Goal: Task Accomplishment & Management: Use online tool/utility

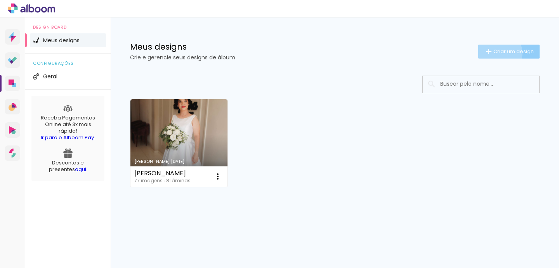
click at [497, 54] on span "Criar um design" at bounding box center [513, 51] width 40 height 5
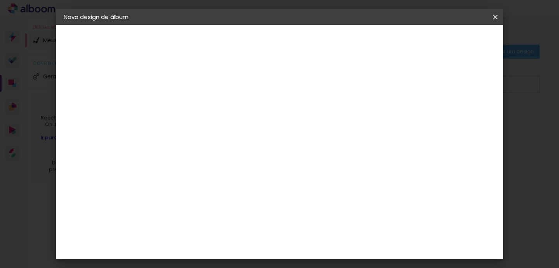
click at [193, 111] on paper-input-container "Título do álbum" at bounding box center [190, 105] width 5 height 20
type input "[PERSON_NAME]"
type paper-input "[PERSON_NAME]"
click at [270, 45] on paper-button "Avançar" at bounding box center [251, 41] width 38 height 13
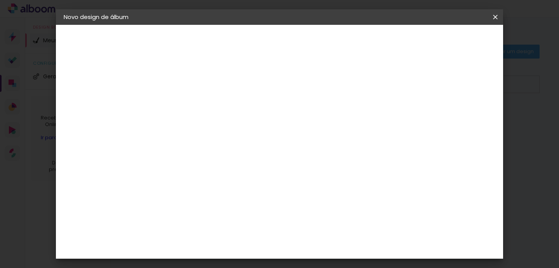
click at [250, 133] on input at bounding box center [210, 135] width 78 height 10
type input "duet"
type paper-input "duet"
click at [204, 177] on div "Dueto" at bounding box center [195, 175] width 19 height 6
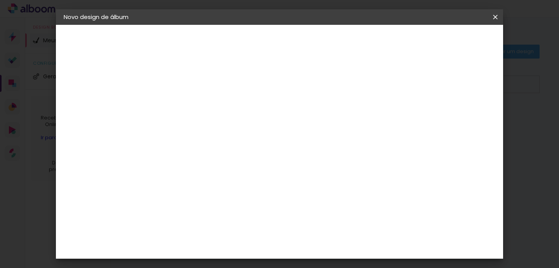
click at [0, 0] on slot "Avançar" at bounding box center [0, 0] width 0 height 0
click at [243, 245] on span "30 × 30" at bounding box center [225, 253] width 36 height 16
click at [0, 0] on slot "Avançar" at bounding box center [0, 0] width 0 height 0
click at [329, 85] on div at bounding box center [325, 83] width 7 height 7
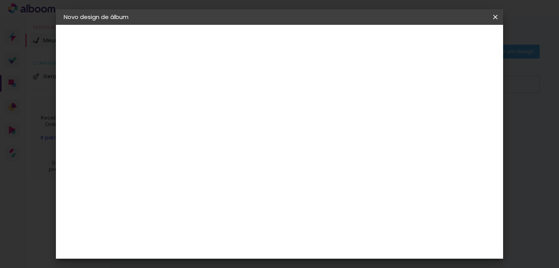
type paper-checkbox "on"
click at [329, 85] on div at bounding box center [325, 83] width 7 height 7
click at [373, 42] on span "Iniciar design" at bounding box center [355, 43] width 35 height 11
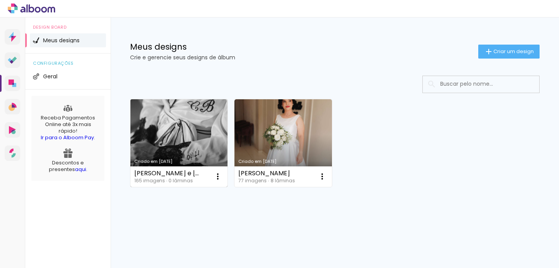
click at [171, 134] on link "Criado em 04/09/25" at bounding box center [178, 143] width 97 height 88
click at [0, 0] on neon-animated-pages "Confirmar Cancelar" at bounding box center [0, 0] width 0 height 0
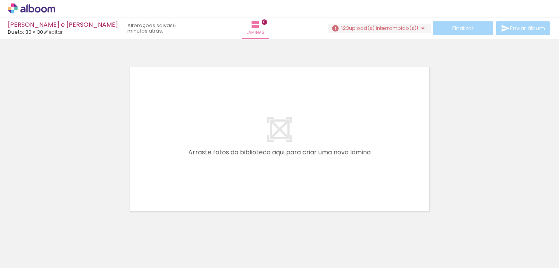
scroll to position [0, 3970]
click at [370, 26] on span "upload(s) interrompido(s)!" at bounding box center [383, 27] width 69 height 7
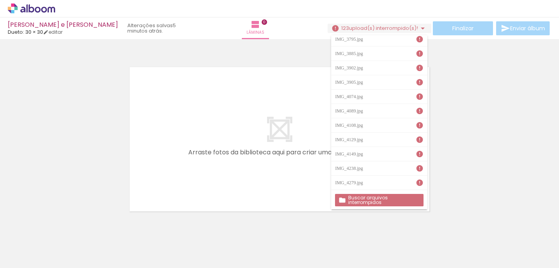
scroll to position [1611, 0]
click at [0, 0] on slot "Buscar arquivos interrompidos" at bounding box center [0, 0] width 0 height 0
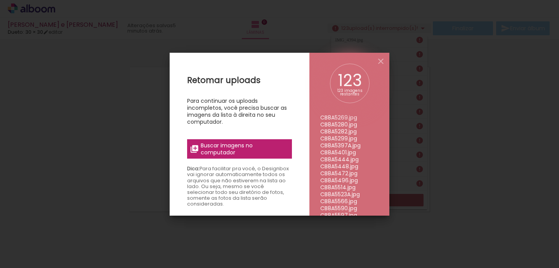
click at [218, 151] on span "Buscar imagens no computador" at bounding box center [244, 149] width 87 height 14
click at [0, 0] on input "file" at bounding box center [0, 0] width 0 height 0
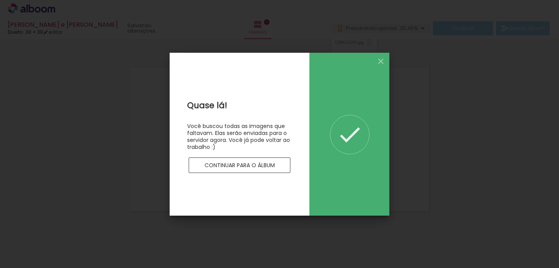
scroll to position [0, 0]
click at [0, 0] on slot "Continuar para o álbum" at bounding box center [0, 0] width 0 height 0
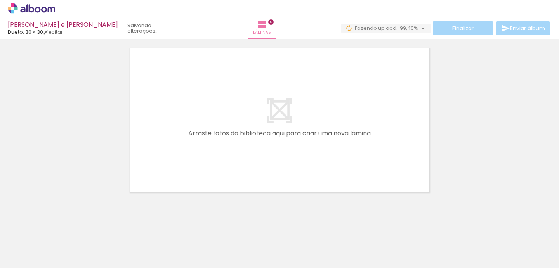
scroll to position [17, 0]
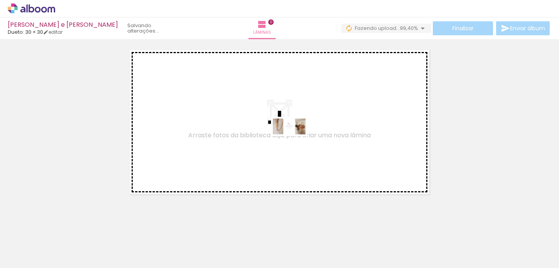
drag, startPoint x: 530, startPoint y: 243, endPoint x: 290, endPoint y: 135, distance: 262.9
click at [290, 135] on quentale-workspace at bounding box center [279, 134] width 559 height 268
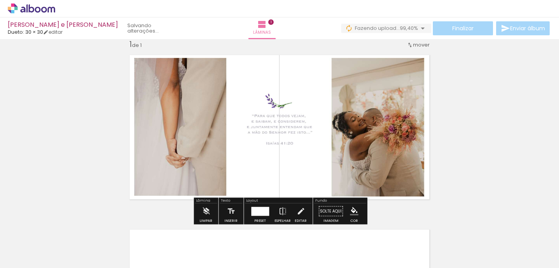
scroll to position [10, 0]
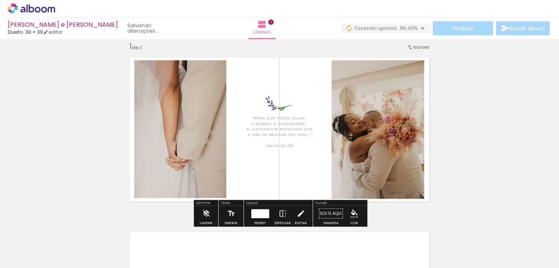
click at [500, 115] on div "Inserir lâmina 1 de 1" at bounding box center [279, 207] width 559 height 350
click at [269, 120] on quentale-photo at bounding box center [279, 129] width 311 height 155
click at [346, 130] on quentale-photo at bounding box center [279, 129] width 311 height 155
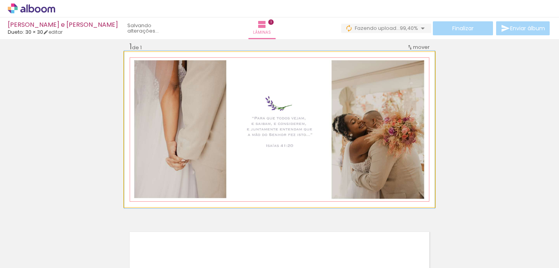
click at [346, 130] on quentale-photo at bounding box center [279, 129] width 311 height 155
click at [329, 126] on quentale-photo at bounding box center [279, 129] width 311 height 155
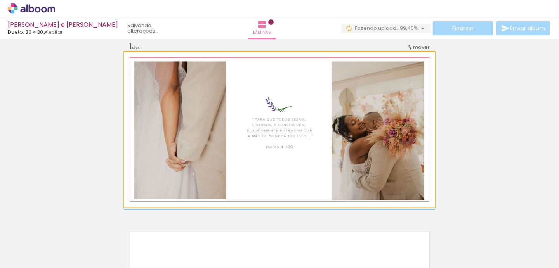
drag, startPoint x: 329, startPoint y: 126, endPoint x: 325, endPoint y: 139, distance: 13.1
click at [325, 139] on quentale-photo at bounding box center [279, 129] width 311 height 155
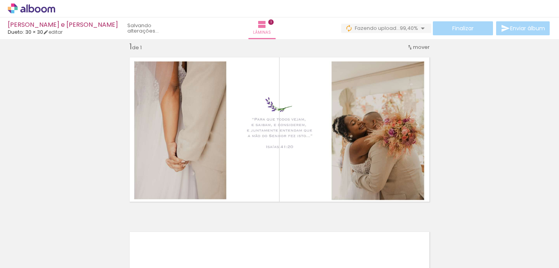
click at [519, 243] on div at bounding box center [527, 241] width 38 height 19
drag, startPoint x: 519, startPoint y: 243, endPoint x: 514, endPoint y: 230, distance: 14.4
click at [514, 230] on iron-icon at bounding box center [510, 226] width 8 height 8
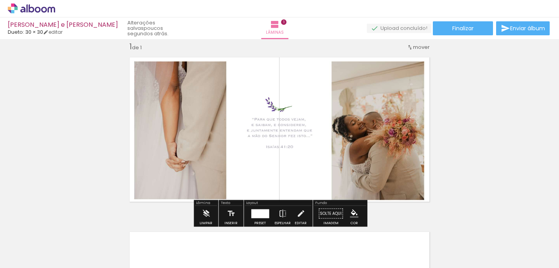
click at [497, 174] on div "Inserir lâmina 1 de 1" at bounding box center [279, 207] width 559 height 350
click at [514, 228] on iron-icon at bounding box center [510, 226] width 8 height 8
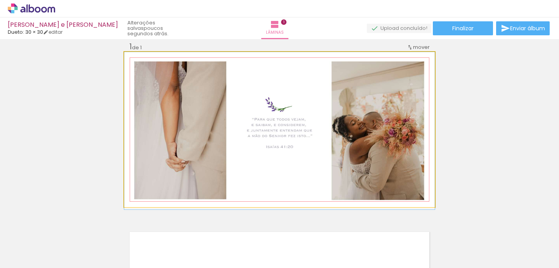
click at [356, 123] on quentale-photo at bounding box center [279, 129] width 311 height 155
drag, startPoint x: 356, startPoint y: 123, endPoint x: 381, endPoint y: 129, distance: 25.9
click at [381, 129] on div at bounding box center [279, 131] width 311 height 158
click at [381, 129] on quentale-photo at bounding box center [279, 129] width 311 height 155
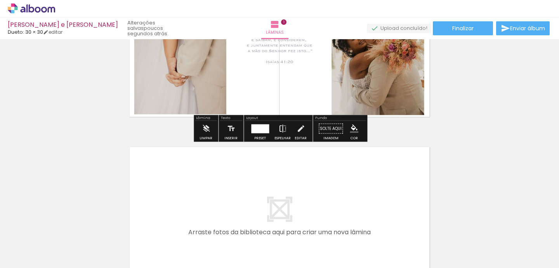
scroll to position [98, 0]
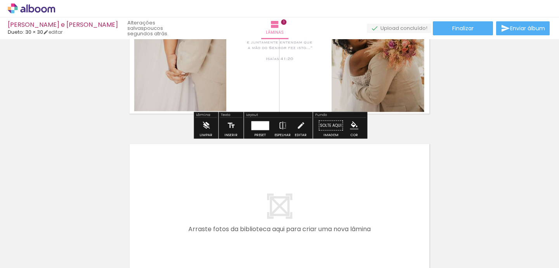
click at [202, 124] on iron-icon at bounding box center [206, 126] width 9 height 16
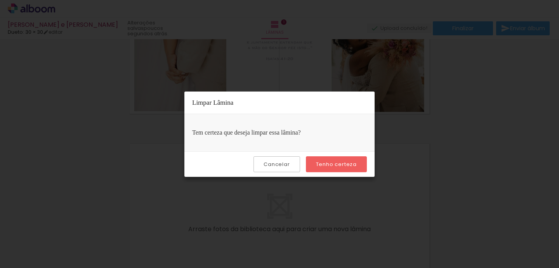
click at [0, 0] on slot "Tenho certeza" at bounding box center [0, 0] width 0 height 0
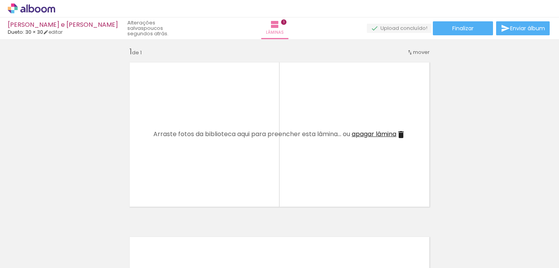
scroll to position [0, 0]
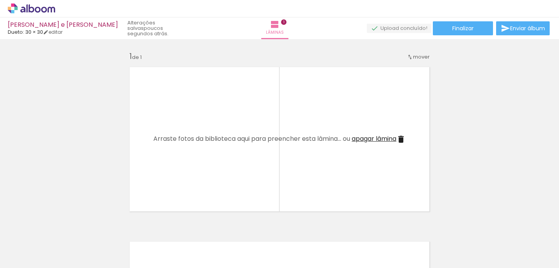
click at [512, 226] on iron-icon at bounding box center [510, 226] width 8 height 8
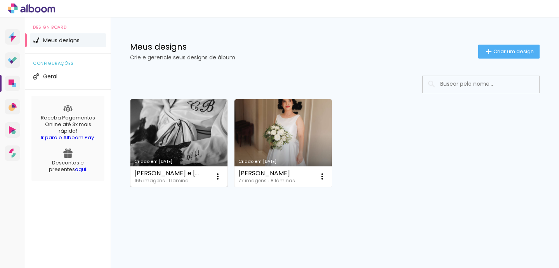
click at [198, 145] on link "Criado em 04/09/25" at bounding box center [178, 143] width 97 height 88
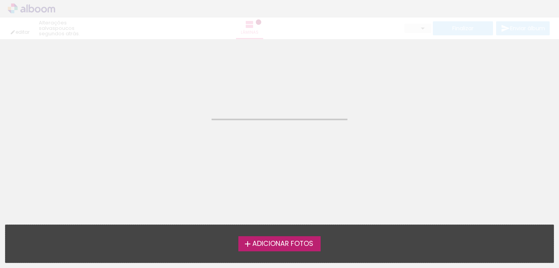
click at [198, 145] on neon-animated-pages "Confirmar Cancelar" at bounding box center [279, 153] width 559 height 229
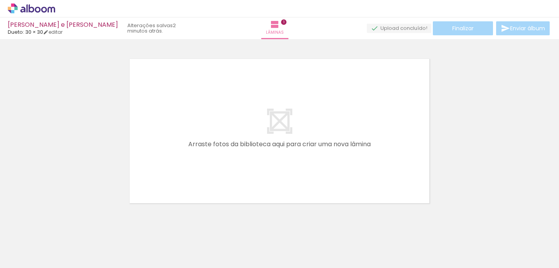
scroll to position [199, 0]
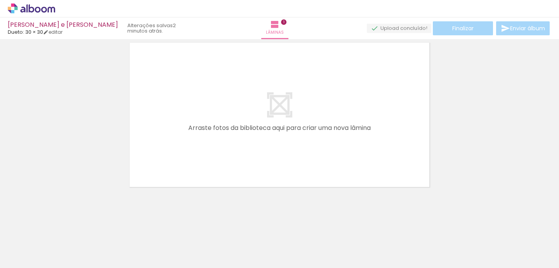
click at [228, 132] on quentale-layouter at bounding box center [279, 114] width 311 height 155
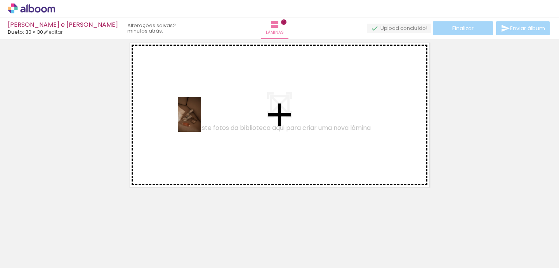
drag, startPoint x: 121, startPoint y: 239, endPoint x: 201, endPoint y: 118, distance: 144.8
click at [201, 118] on quentale-workspace at bounding box center [279, 134] width 559 height 268
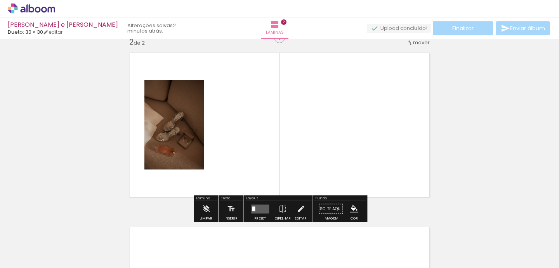
scroll to position [184, 0]
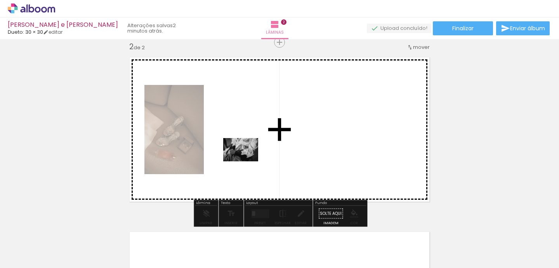
drag, startPoint x: 85, startPoint y: 248, endPoint x: 247, endPoint y: 162, distance: 182.3
click at [247, 162] on quentale-workspace at bounding box center [279, 134] width 559 height 268
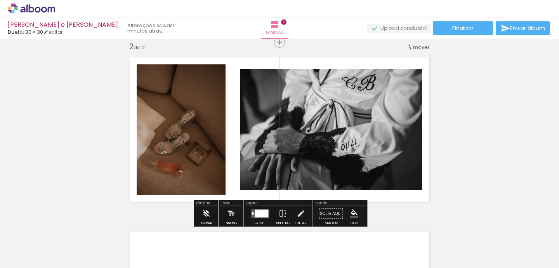
click at [318, 144] on quentale-photo at bounding box center [331, 129] width 182 height 121
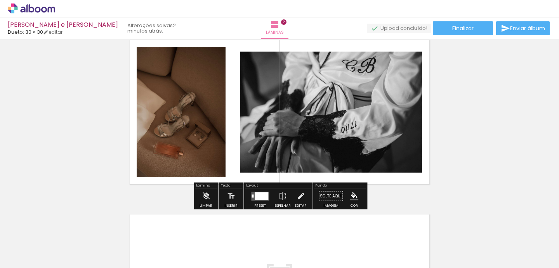
scroll to position [205, 0]
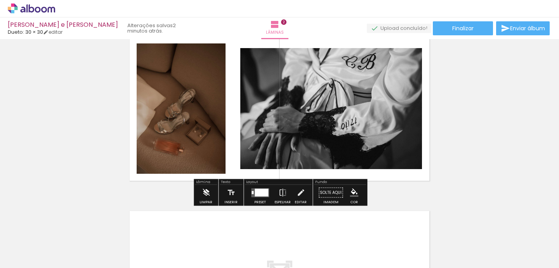
click at [206, 190] on iron-icon at bounding box center [206, 193] width 9 height 16
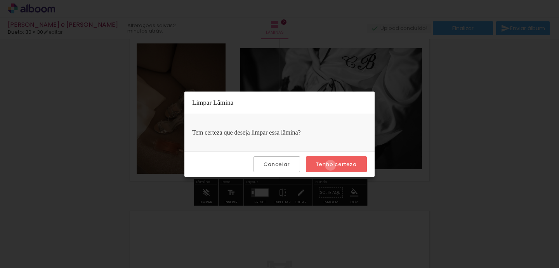
click at [0, 0] on slot "Tenho certeza" at bounding box center [0, 0] width 0 height 0
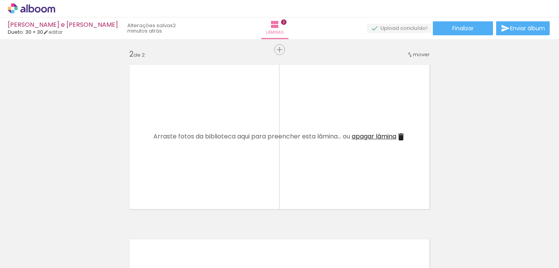
scroll to position [179, 0]
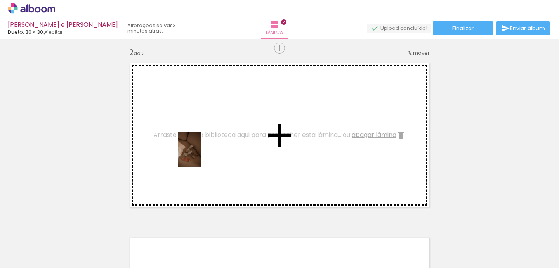
click at [201, 154] on quentale-workspace at bounding box center [279, 134] width 559 height 268
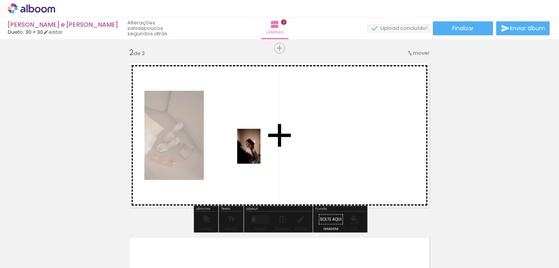
drag, startPoint x: 170, startPoint y: 250, endPoint x: 261, endPoint y: 152, distance: 133.5
click at [261, 152] on quentale-workspace at bounding box center [279, 134] width 559 height 268
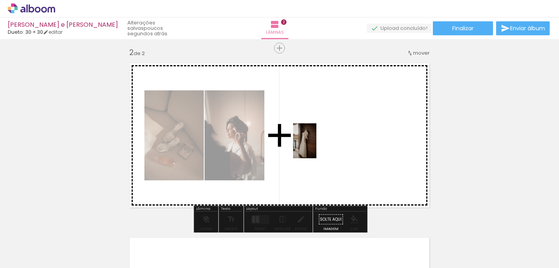
drag, startPoint x: 301, startPoint y: 252, endPoint x: 317, endPoint y: 146, distance: 106.3
click at [317, 146] on quentale-workspace at bounding box center [279, 134] width 559 height 268
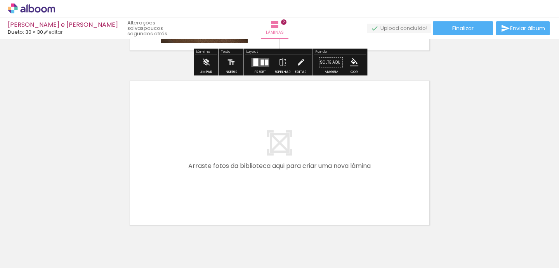
scroll to position [337, 0]
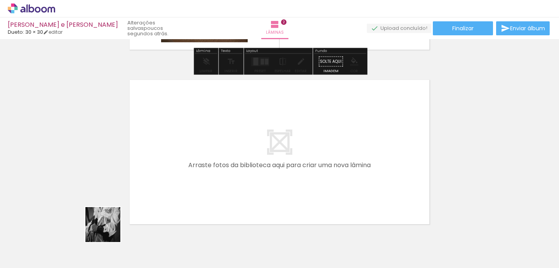
drag, startPoint x: 80, startPoint y: 249, endPoint x: 192, endPoint y: 156, distance: 145.5
click at [192, 156] on quentale-workspace at bounding box center [279, 134] width 559 height 268
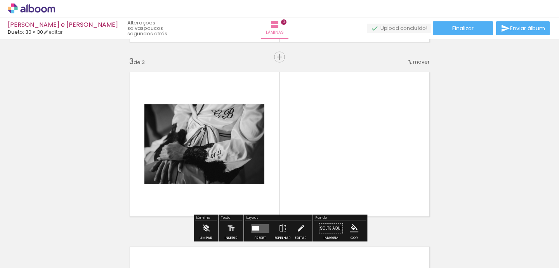
scroll to position [359, 0]
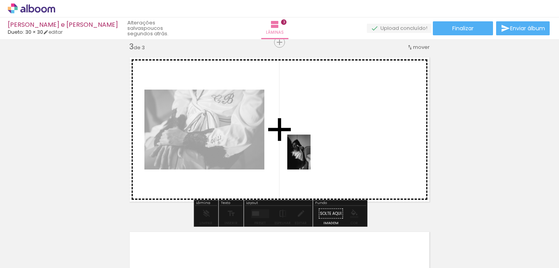
drag, startPoint x: 210, startPoint y: 252, endPoint x: 311, endPoint y: 158, distance: 137.3
click at [311, 158] on quentale-workspace at bounding box center [279, 134] width 559 height 268
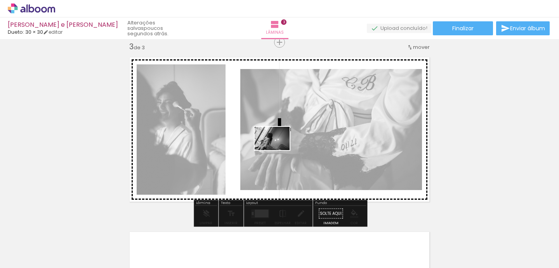
drag, startPoint x: 261, startPoint y: 251, endPoint x: 278, endPoint y: 144, distance: 108.4
click at [278, 144] on quentale-workspace at bounding box center [279, 134] width 559 height 268
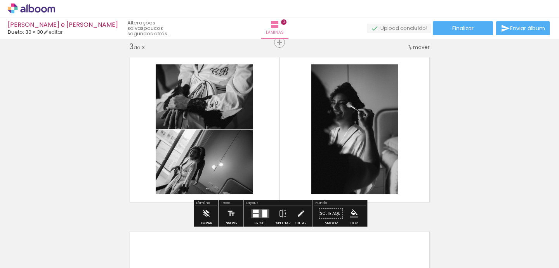
click at [466, 129] on div "Inserir lâmina 1 de 3 Inserir lâmina 2 de 3 Inserir lâmina 3 de 3" at bounding box center [279, 32] width 559 height 699
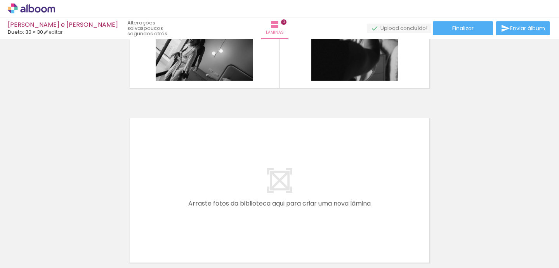
scroll to position [0, 191]
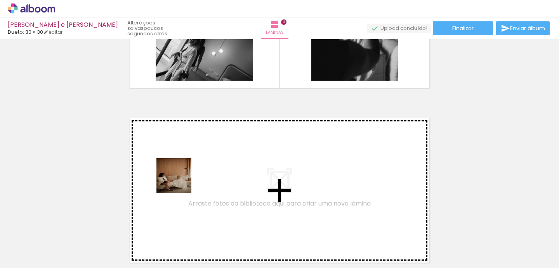
drag, startPoint x: 152, startPoint y: 256, endPoint x: 180, endPoint y: 181, distance: 80.0
click at [180, 181] on quentale-workspace at bounding box center [279, 134] width 559 height 268
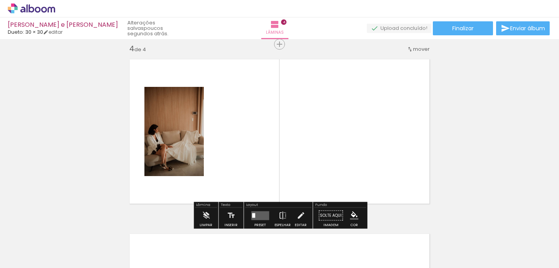
scroll to position [534, 0]
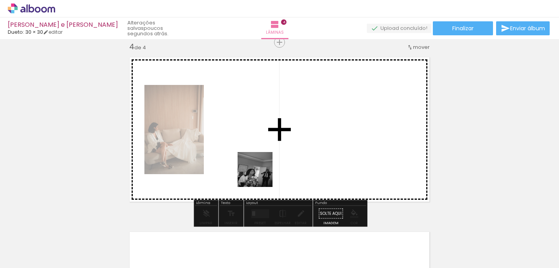
click at [251, 157] on quentale-workspace at bounding box center [279, 134] width 559 height 268
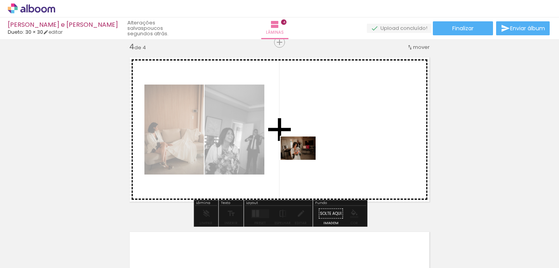
drag, startPoint x: 229, startPoint y: 246, endPoint x: 307, endPoint y: 157, distance: 118.5
click at [307, 157] on quentale-workspace at bounding box center [279, 134] width 559 height 268
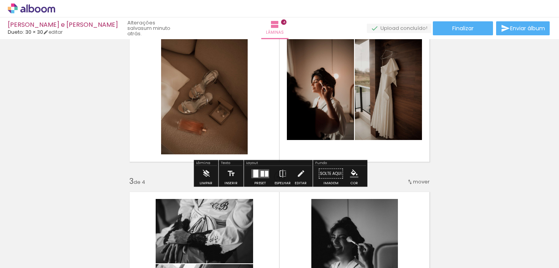
scroll to position [236, 0]
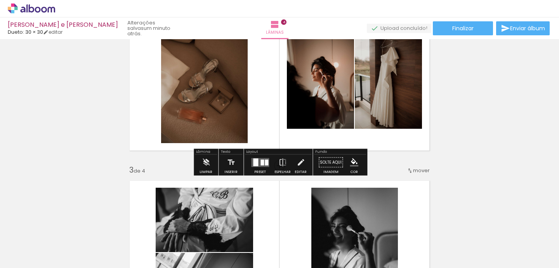
drag, startPoint x: 411, startPoint y: 138, endPoint x: 222, endPoint y: 106, distance: 192.1
click at [222, 106] on quentale-layouter at bounding box center [279, 78] width 311 height 155
click at [222, 106] on quentale-photo at bounding box center [204, 78] width 87 height 130
click at [208, 163] on iron-icon at bounding box center [206, 163] width 9 height 16
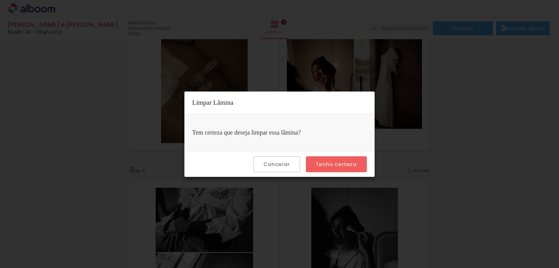
click at [0, 0] on slot "Tenho certeza" at bounding box center [0, 0] width 0 height 0
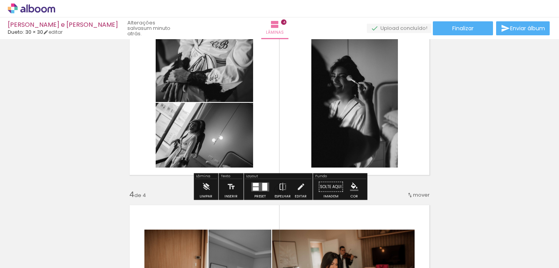
scroll to position [393, 0]
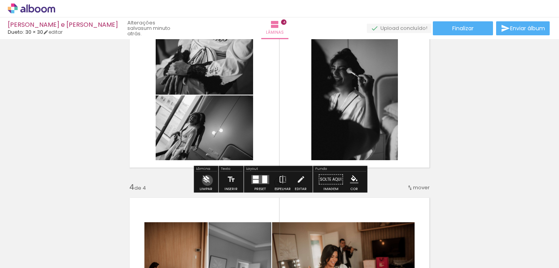
click at [207, 181] on iron-icon at bounding box center [206, 180] width 9 height 16
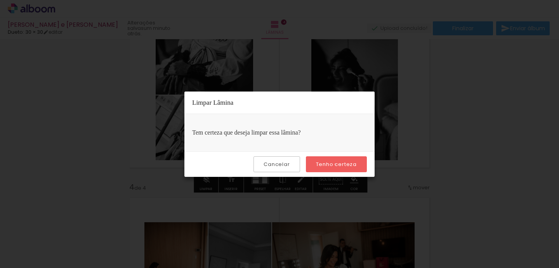
click at [0, 0] on slot "Tenho certeza" at bounding box center [0, 0] width 0 height 0
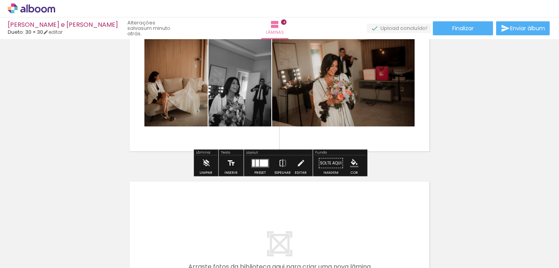
scroll to position [586, 0]
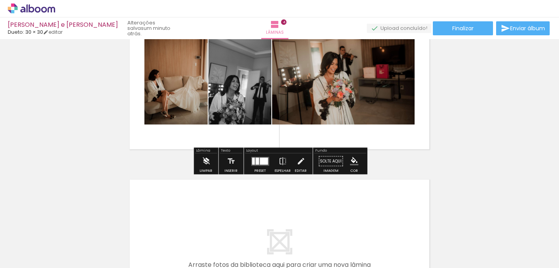
click at [205, 165] on iron-icon at bounding box center [206, 162] width 9 height 16
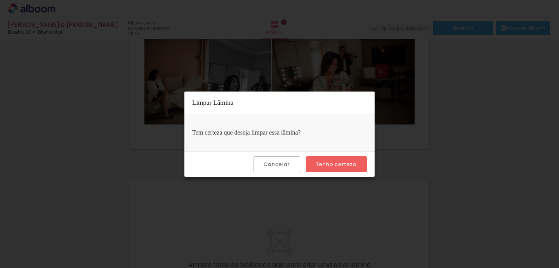
click at [0, 0] on slot "Tenho certeza" at bounding box center [0, 0] width 0 height 0
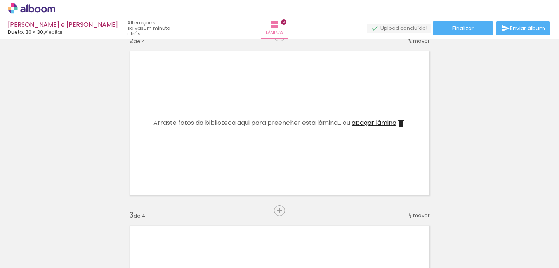
scroll to position [0, 0]
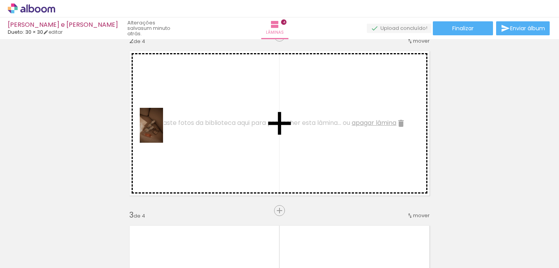
drag, startPoint x: 118, startPoint y: 254, endPoint x: 163, endPoint y: 131, distance: 130.5
click at [163, 131] on quentale-workspace at bounding box center [279, 134] width 559 height 268
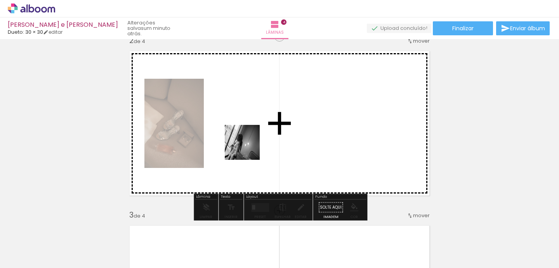
drag, startPoint x: 248, startPoint y: 245, endPoint x: 248, endPoint y: 143, distance: 102.5
click at [248, 143] on quentale-workspace at bounding box center [279, 134] width 559 height 268
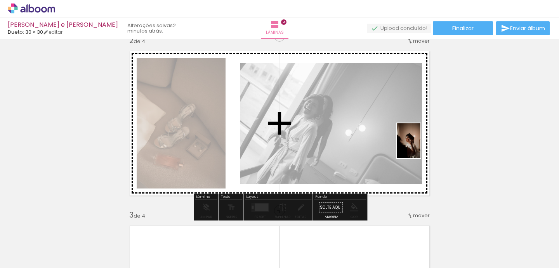
drag, startPoint x: 172, startPoint y: 250, endPoint x: 420, endPoint y: 146, distance: 269.7
click at [420, 146] on quentale-workspace at bounding box center [279, 134] width 559 height 268
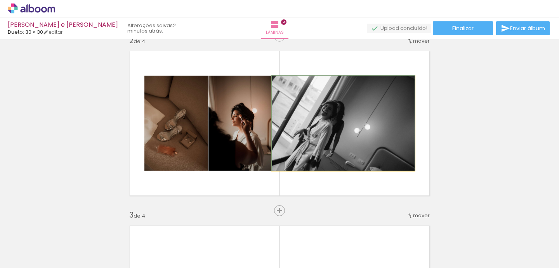
click at [340, 154] on quentale-photo at bounding box center [343, 123] width 142 height 95
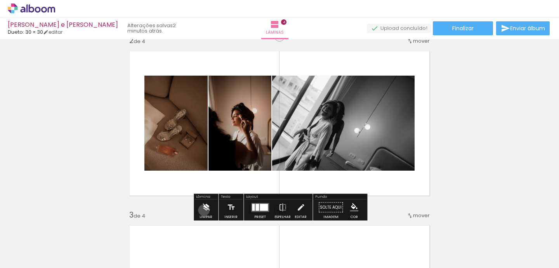
click at [204, 210] on iron-icon at bounding box center [206, 208] width 9 height 16
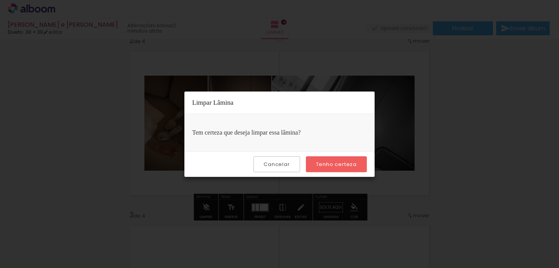
click at [0, 0] on slot "Tenho certeza" at bounding box center [0, 0] width 0 height 0
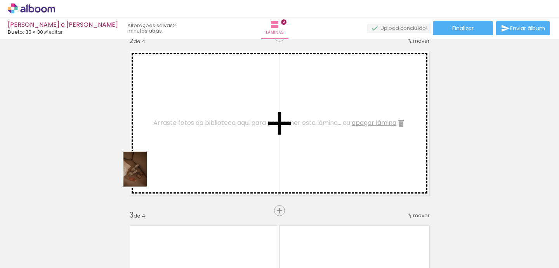
drag, startPoint x: 118, startPoint y: 251, endPoint x: 154, endPoint y: 166, distance: 92.4
click at [154, 166] on quentale-workspace at bounding box center [279, 134] width 559 height 268
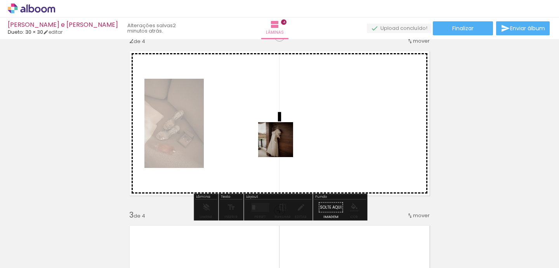
drag, startPoint x: 297, startPoint y: 252, endPoint x: 270, endPoint y: 118, distance: 137.0
click at [270, 118] on quentale-workspace at bounding box center [279, 134] width 559 height 268
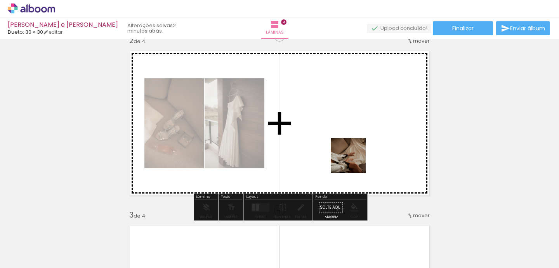
drag, startPoint x: 381, startPoint y: 242, endPoint x: 334, endPoint y: 125, distance: 126.2
click at [334, 125] on quentale-workspace at bounding box center [279, 134] width 559 height 268
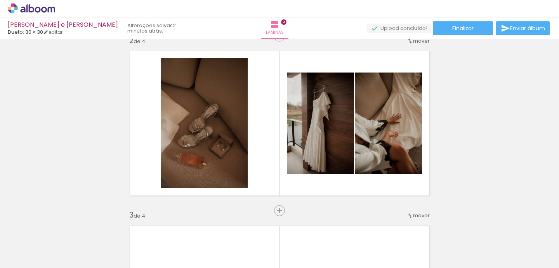
scroll to position [0, 4]
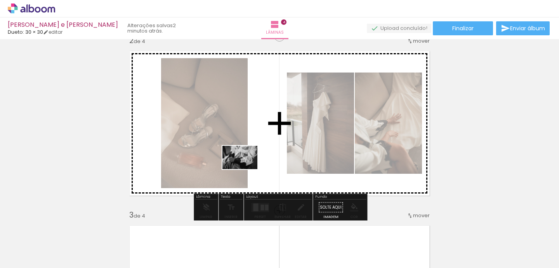
drag, startPoint x: 82, startPoint y: 245, endPoint x: 247, endPoint y: 168, distance: 182.6
click at [247, 168] on quentale-workspace at bounding box center [279, 134] width 559 height 268
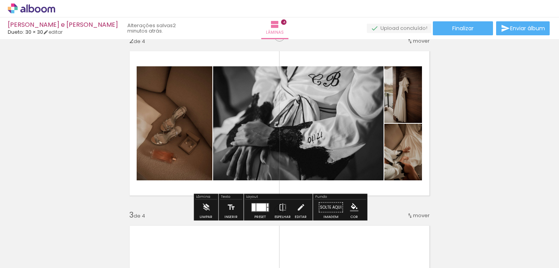
click at [334, 125] on quentale-photo at bounding box center [298, 123] width 170 height 114
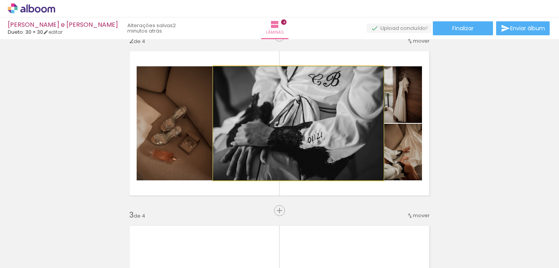
click at [290, 138] on quentale-photo at bounding box center [298, 123] width 170 height 114
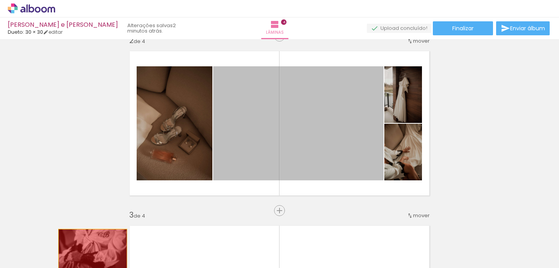
drag, startPoint x: 280, startPoint y: 139, endPoint x: 83, endPoint y: 250, distance: 226.3
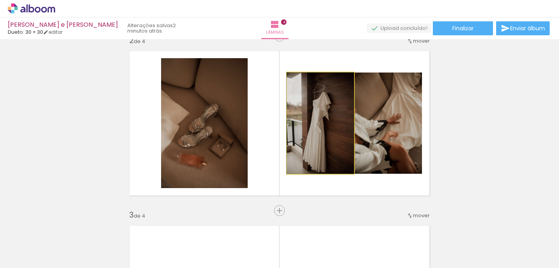
click at [323, 141] on quentale-photo at bounding box center [320, 123] width 67 height 101
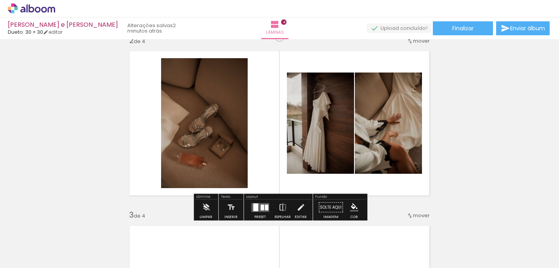
click at [260, 207] on div at bounding box center [261, 208] width 3 height 6
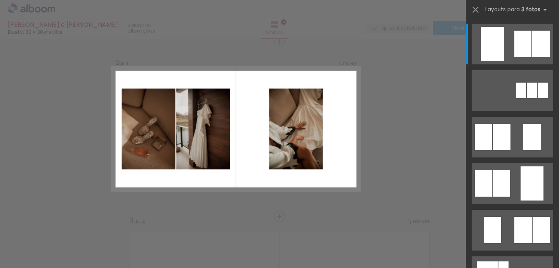
scroll to position [184, 0]
click at [516, 146] on quentale-layouter at bounding box center [513, 137] width 82 height 41
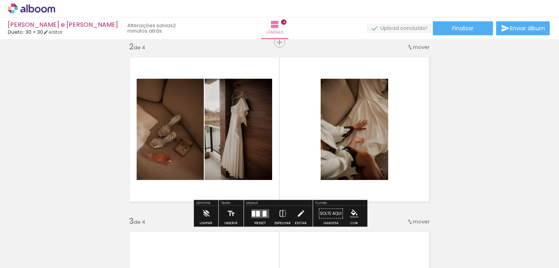
click at [262, 214] on div at bounding box center [264, 214] width 4 height 6
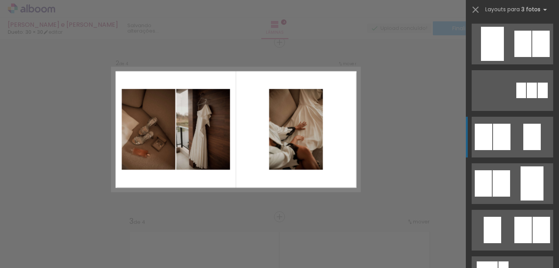
scroll to position [93, 0]
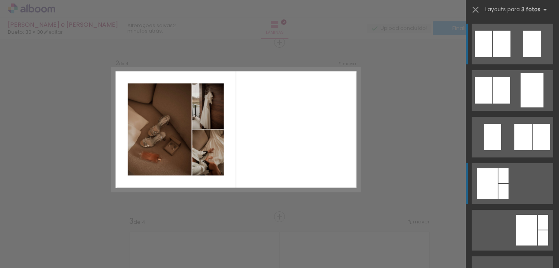
click at [498, 178] on div at bounding box center [503, 175] width 10 height 15
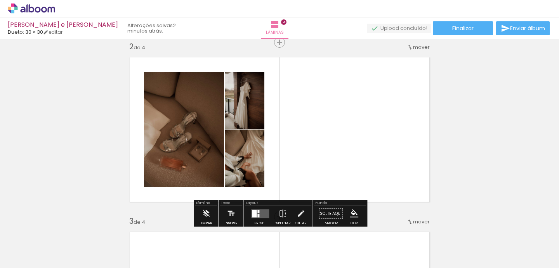
click at [253, 219] on div at bounding box center [260, 214] width 21 height 16
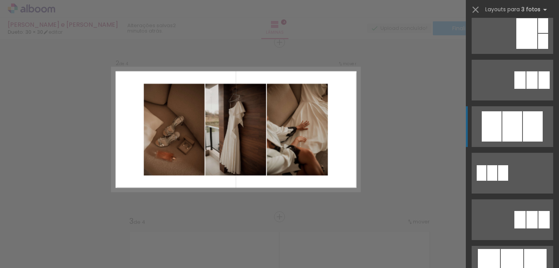
scroll to position [292, 0]
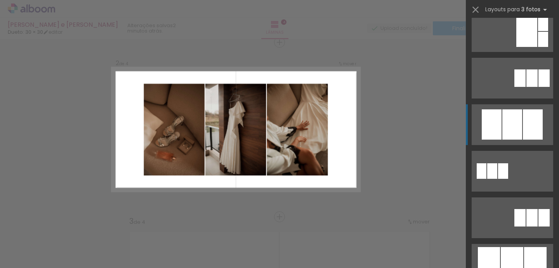
click at [524, 120] on div at bounding box center [533, 124] width 20 height 30
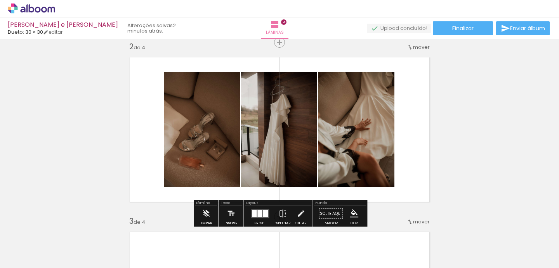
click at [257, 213] on div at bounding box center [259, 213] width 5 height 7
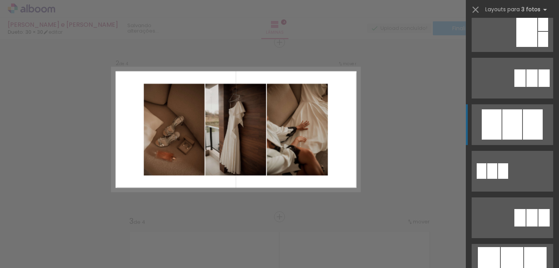
scroll to position [373, 0]
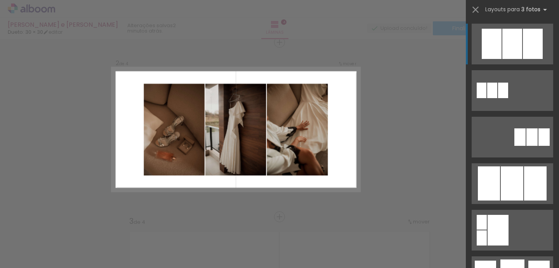
click at [531, 41] on div at bounding box center [533, 44] width 20 height 30
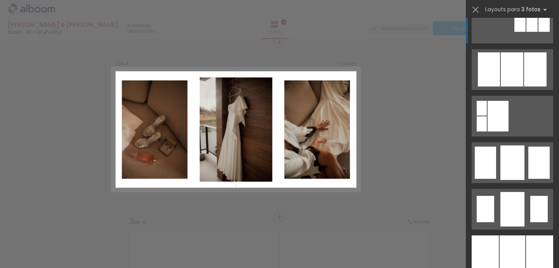
scroll to position [488, 0]
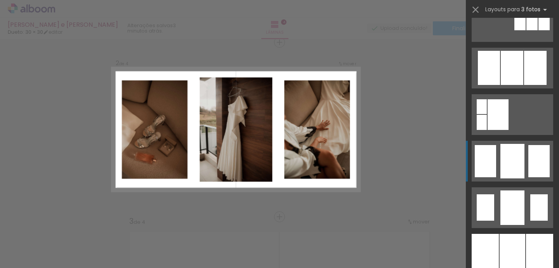
click at [515, 165] on div at bounding box center [512, 161] width 24 height 35
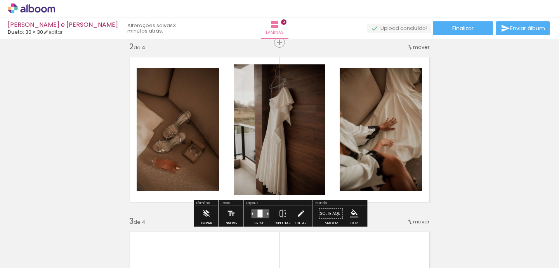
click at [259, 214] on div at bounding box center [259, 214] width 5 height 8
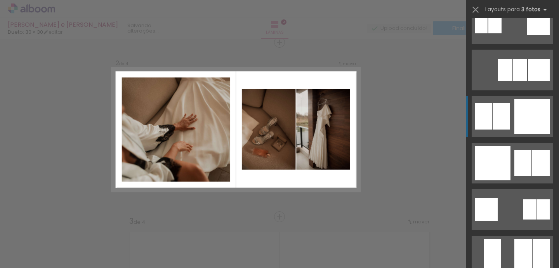
scroll to position [820, 0]
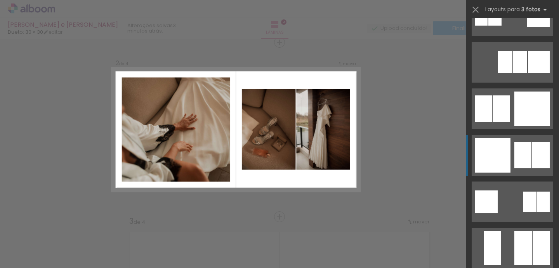
click at [501, 146] on div at bounding box center [493, 155] width 36 height 35
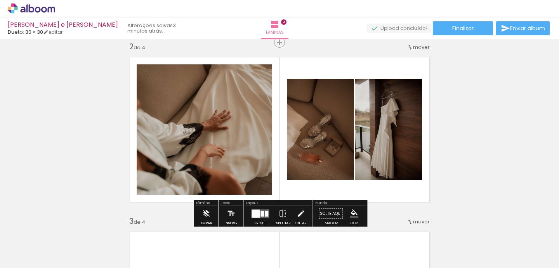
click at [257, 212] on div at bounding box center [256, 214] width 8 height 8
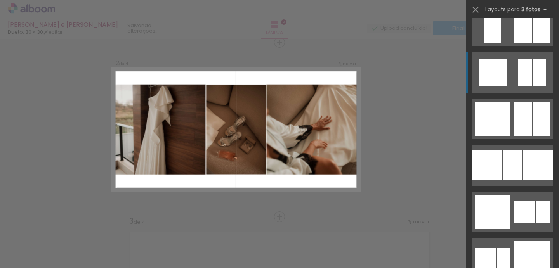
scroll to position [1049, 0]
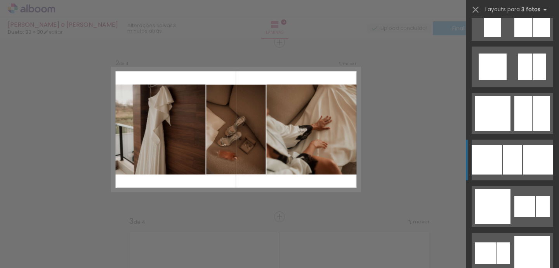
click at [525, 159] on div at bounding box center [538, 160] width 30 height 30
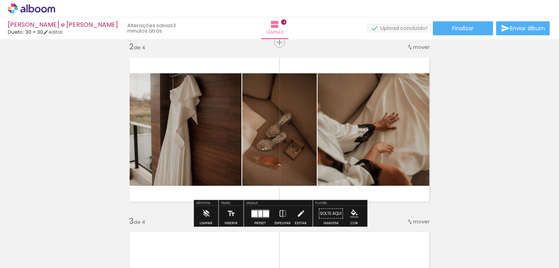
click at [260, 211] on div at bounding box center [260, 213] width 4 height 7
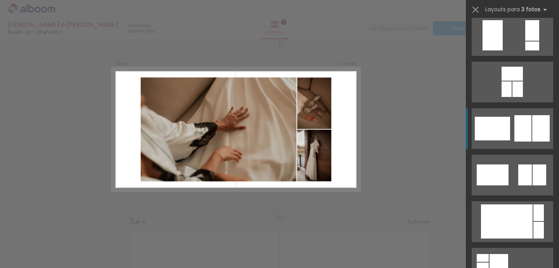
scroll to position [2435, 0]
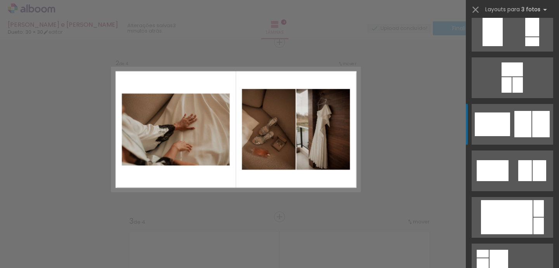
click at [531, 122] on div at bounding box center [522, 124] width 17 height 26
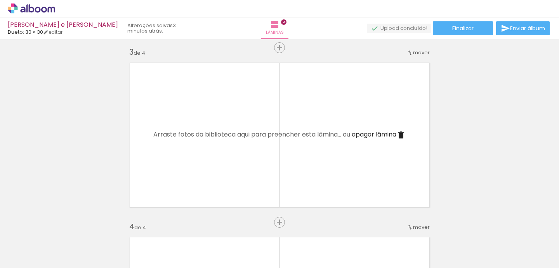
scroll to position [361, 0]
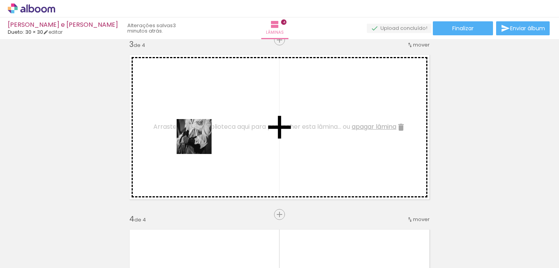
drag, startPoint x: 84, startPoint y: 247, endPoint x: 206, endPoint y: 137, distance: 164.1
click at [206, 137] on quentale-workspace at bounding box center [279, 134] width 559 height 268
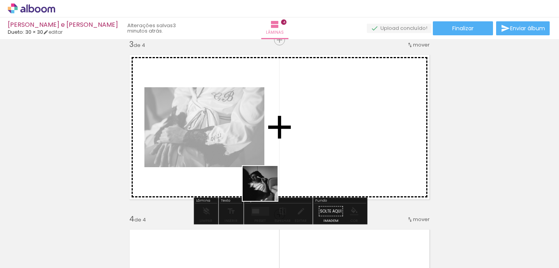
drag, startPoint x: 208, startPoint y: 255, endPoint x: 287, endPoint y: 155, distance: 127.3
click at [287, 155] on quentale-workspace at bounding box center [279, 134] width 559 height 268
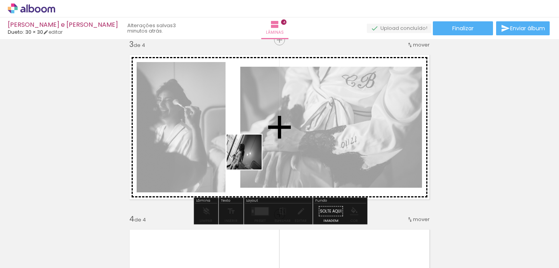
drag, startPoint x: 259, startPoint y: 246, endPoint x: 248, endPoint y: 143, distance: 103.4
click at [248, 143] on quentale-workspace at bounding box center [279, 134] width 559 height 268
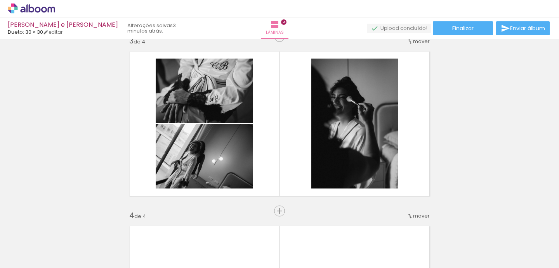
scroll to position [363, 0]
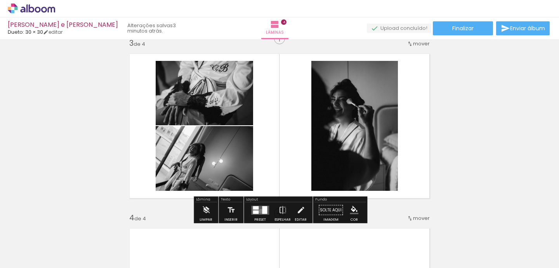
click at [259, 211] on quentale-layouter at bounding box center [260, 210] width 18 height 9
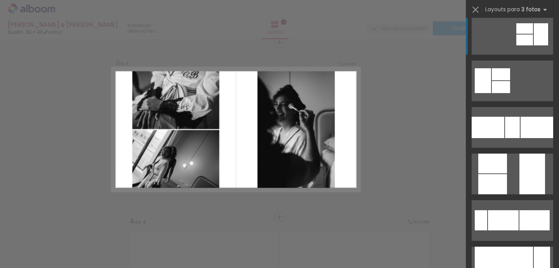
scroll to position [153, 0]
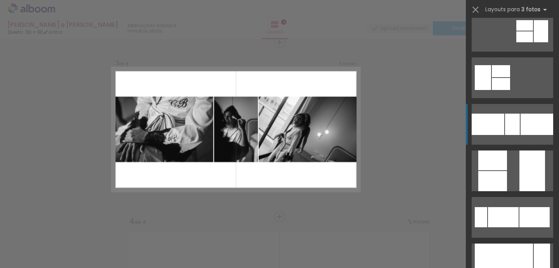
click at [519, 124] on div at bounding box center [512, 124] width 15 height 21
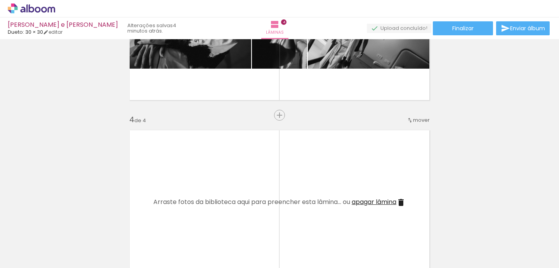
scroll to position [473, 0]
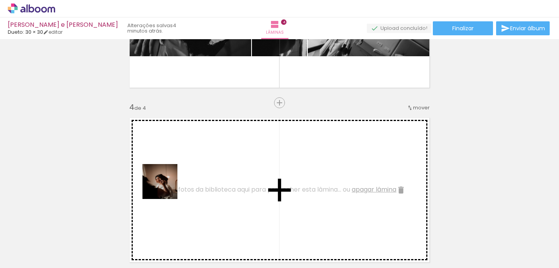
click at [189, 167] on quentale-workspace at bounding box center [279, 134] width 559 height 268
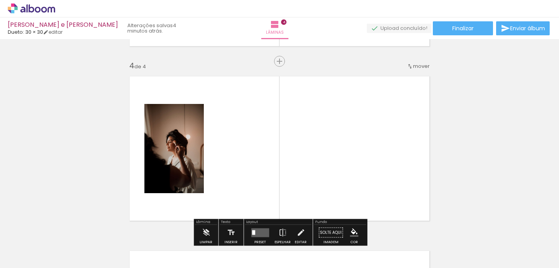
scroll to position [517, 0]
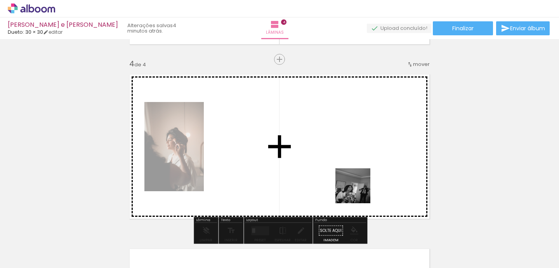
drag, startPoint x: 403, startPoint y: 248, endPoint x: 319, endPoint y: 155, distance: 125.6
click at [319, 156] on quentale-workspace at bounding box center [279, 134] width 559 height 268
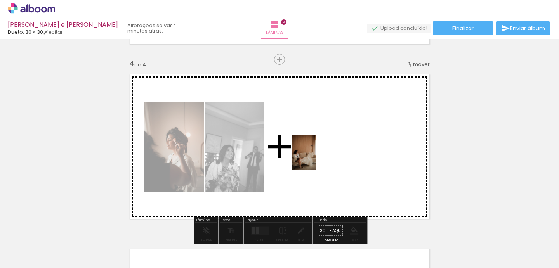
drag, startPoint x: 288, startPoint y: 241, endPoint x: 316, endPoint y: 157, distance: 88.4
click at [316, 158] on quentale-workspace at bounding box center [279, 134] width 559 height 268
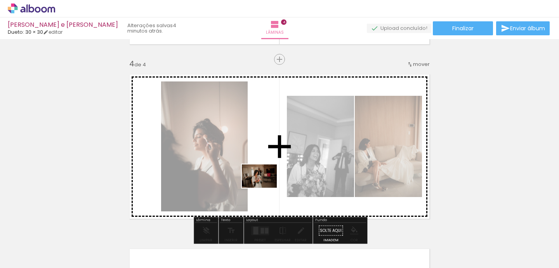
click at [263, 184] on quentale-workspace at bounding box center [279, 134] width 559 height 268
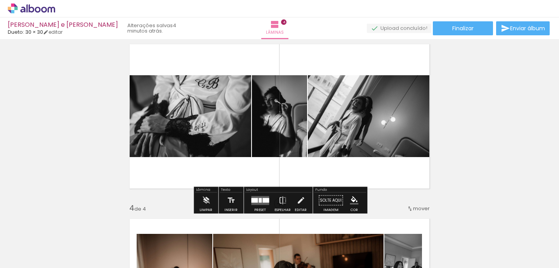
scroll to position [372, 0]
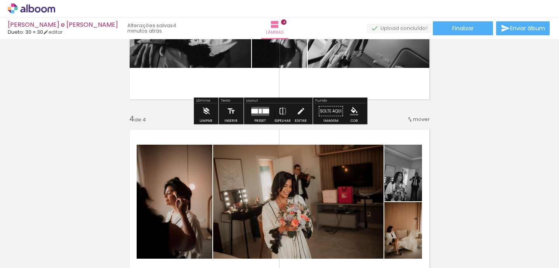
scroll to position [476, 0]
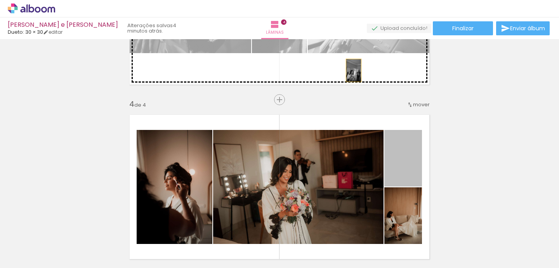
drag, startPoint x: 411, startPoint y: 170, endPoint x: 354, endPoint y: 69, distance: 116.1
click at [354, 69] on div "Inserir lâmina 1 de 4 Inserir lâmina 2 de 4 Inserir lâmina 3 de 4 Inserir lâmin…" at bounding box center [279, 3] width 559 height 874
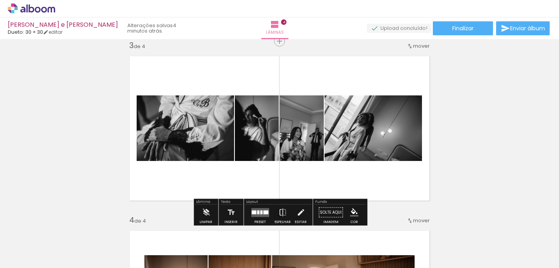
scroll to position [361, 0]
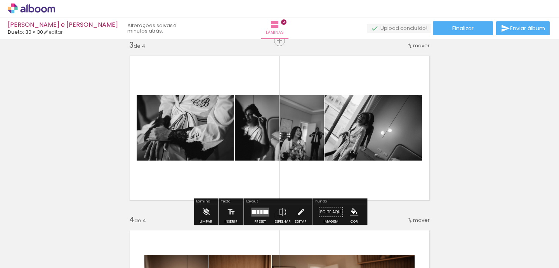
click at [263, 212] on div at bounding box center [265, 212] width 5 height 4
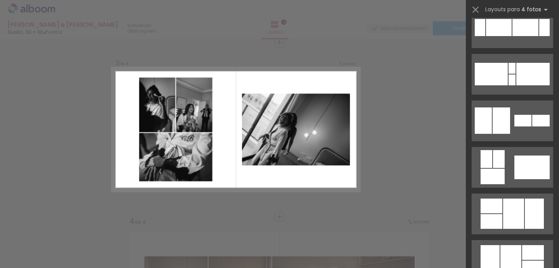
scroll to position [203, 0]
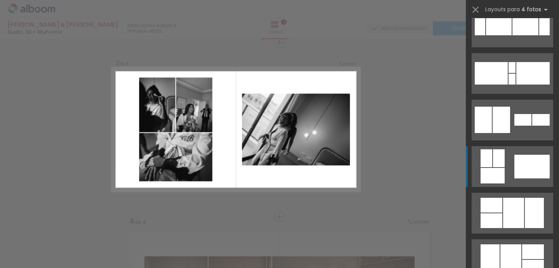
click at [513, 161] on quentale-layouter at bounding box center [513, 166] width 82 height 41
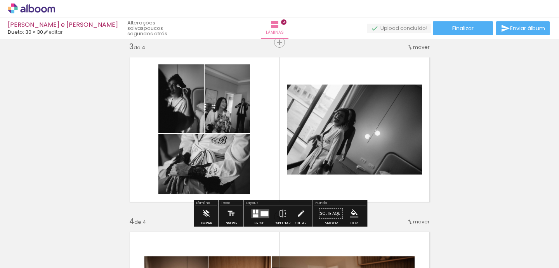
click at [228, 116] on quentale-photo at bounding box center [227, 98] width 45 height 69
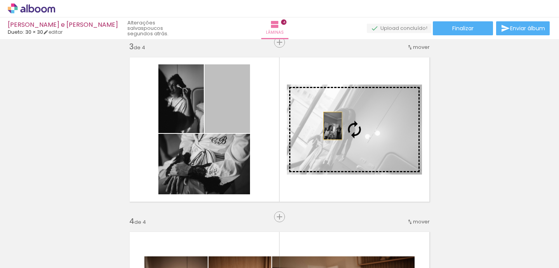
drag, startPoint x: 228, startPoint y: 116, endPoint x: 333, endPoint y: 125, distance: 105.2
click at [0, 0] on slot at bounding box center [0, 0] width 0 height 0
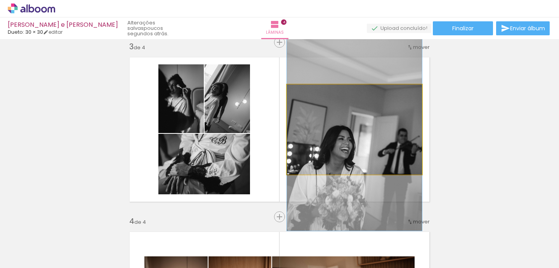
click at [349, 134] on quentale-photo at bounding box center [354, 130] width 135 height 90
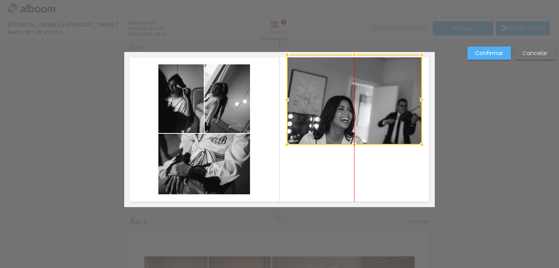
drag, startPoint x: 349, startPoint y: 134, endPoint x: 349, endPoint y: 104, distance: 29.5
click at [349, 104] on div at bounding box center [354, 100] width 135 height 90
click at [346, 170] on quentale-layouter at bounding box center [279, 129] width 311 height 155
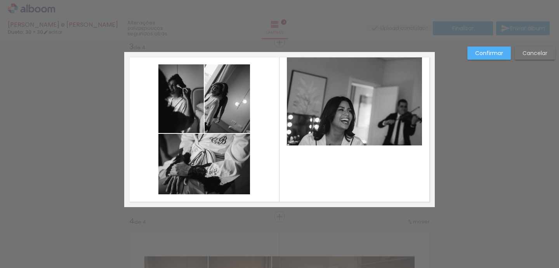
click at [498, 153] on div "Confirmar Cancelar" at bounding box center [279, 126] width 559 height 892
click at [0, 0] on slot "Cancelar" at bounding box center [0, 0] width 0 height 0
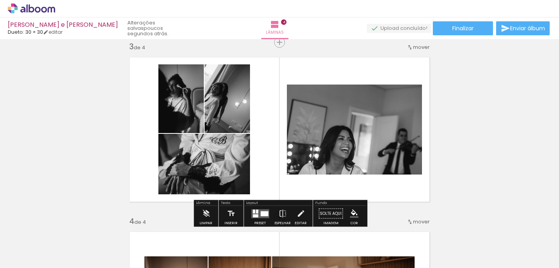
click at [261, 217] on quentale-layouter at bounding box center [260, 213] width 18 height 9
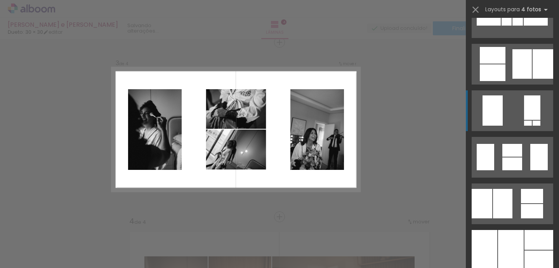
scroll to position [494, 0]
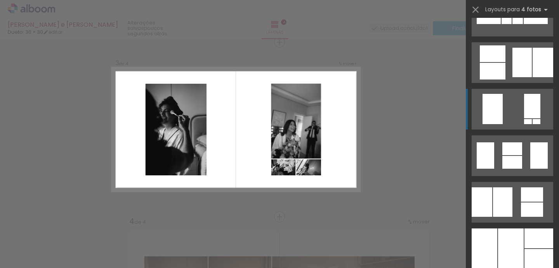
click at [502, 113] on div at bounding box center [493, 109] width 20 height 30
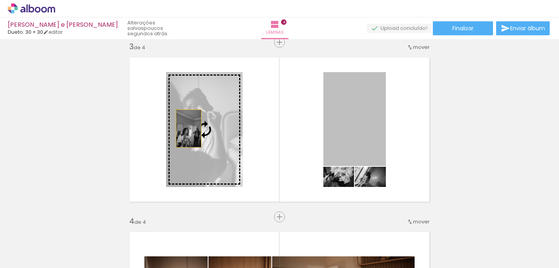
drag, startPoint x: 364, startPoint y: 127, endPoint x: 187, endPoint y: 127, distance: 177.0
click at [0, 0] on slot at bounding box center [0, 0] width 0 height 0
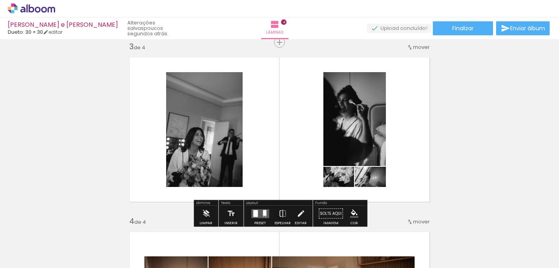
click at [412, 108] on quentale-layouter at bounding box center [279, 129] width 311 height 155
click at [259, 212] on quentale-layouter at bounding box center [260, 213] width 18 height 9
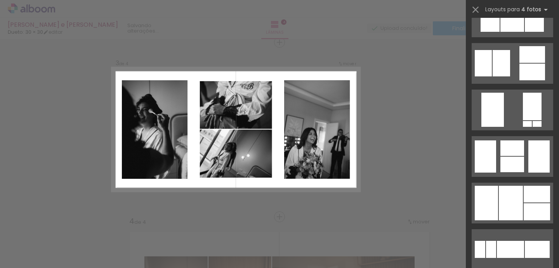
scroll to position [821, 0]
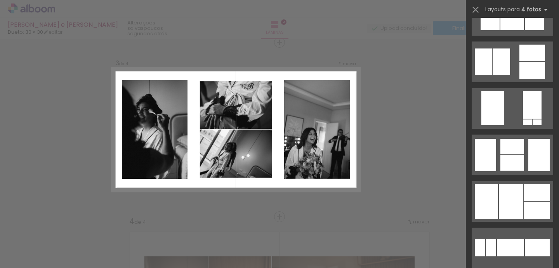
click at [532, 159] on div at bounding box center [538, 155] width 21 height 32
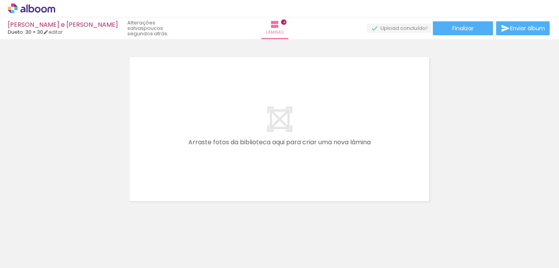
scroll to position [0, 303]
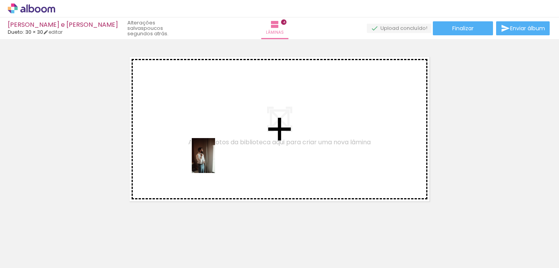
drag, startPoint x: 217, startPoint y: 250, endPoint x: 215, endPoint y: 161, distance: 89.3
click at [215, 161] on quentale-workspace at bounding box center [279, 134] width 559 height 268
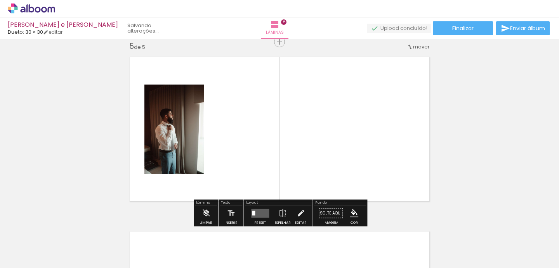
scroll to position [708, 0]
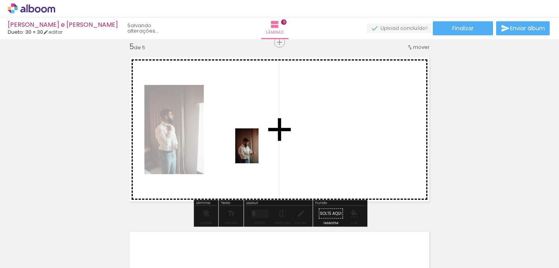
click at [259, 151] on quentale-workspace at bounding box center [279, 134] width 559 height 268
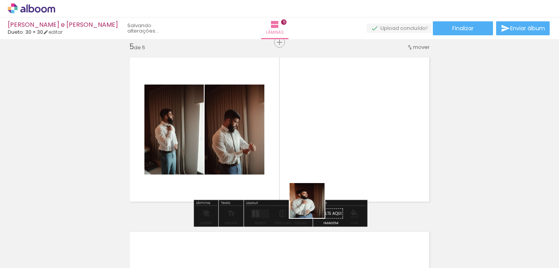
drag, startPoint x: 304, startPoint y: 252, endPoint x: 324, endPoint y: 145, distance: 109.1
click at [324, 145] on quentale-workspace at bounding box center [279, 134] width 559 height 268
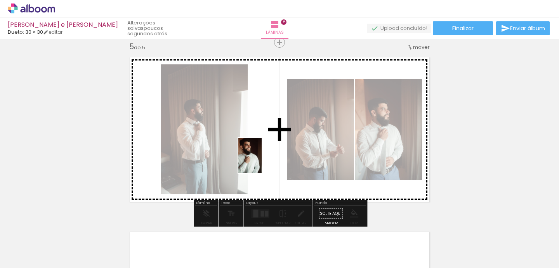
drag, startPoint x: 346, startPoint y: 250, endPoint x: 262, endPoint y: 161, distance: 121.9
click at [262, 161] on quentale-workspace at bounding box center [279, 134] width 559 height 268
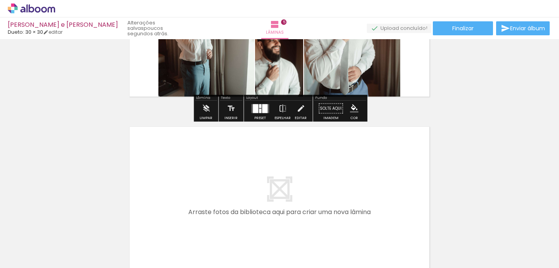
scroll to position [0, 424]
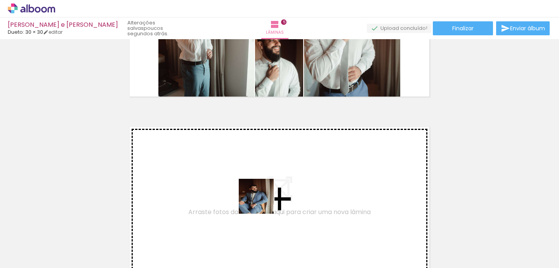
drag, startPoint x: 262, startPoint y: 255, endPoint x: 262, endPoint y: 199, distance: 56.3
click at [262, 199] on quentale-workspace at bounding box center [279, 134] width 559 height 268
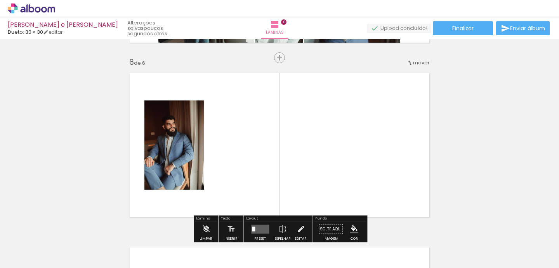
scroll to position [883, 0]
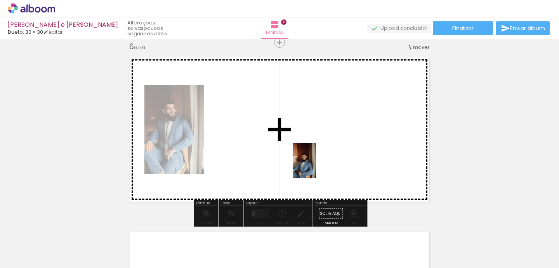
drag, startPoint x: 318, startPoint y: 247, endPoint x: 316, endPoint y: 165, distance: 82.3
click at [316, 165] on quentale-workspace at bounding box center [279, 134] width 559 height 268
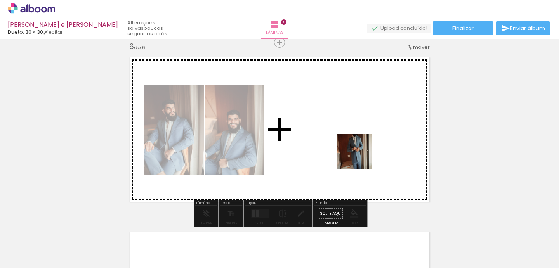
drag, startPoint x: 360, startPoint y: 245, endPoint x: 347, endPoint y: 128, distance: 117.6
click at [347, 128] on quentale-workspace at bounding box center [279, 134] width 559 height 268
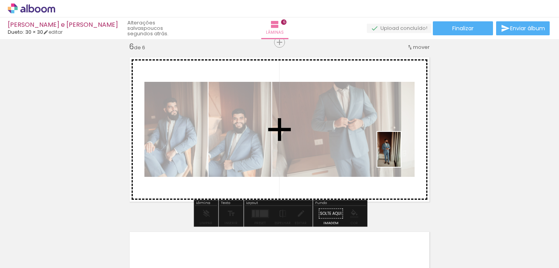
drag, startPoint x: 401, startPoint y: 257, endPoint x: 402, endPoint y: 155, distance: 102.1
click at [401, 155] on quentale-workspace at bounding box center [279, 134] width 559 height 268
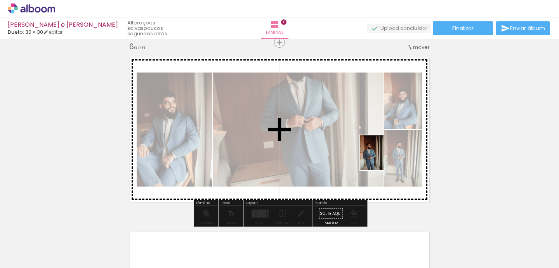
drag, startPoint x: 442, startPoint y: 242, endPoint x: 384, endPoint y: 157, distance: 103.3
click at [384, 157] on quentale-workspace at bounding box center [279, 134] width 559 height 268
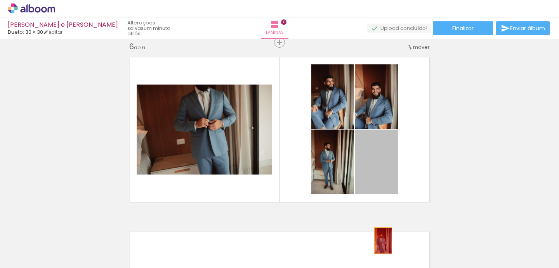
drag, startPoint x: 384, startPoint y: 168, endPoint x: 383, endPoint y: 239, distance: 71.0
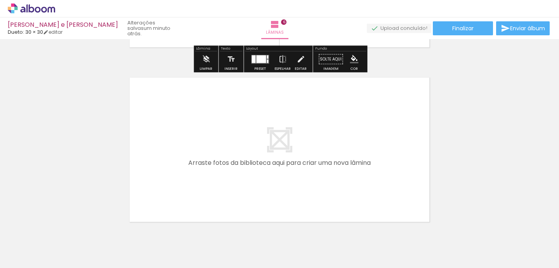
scroll to position [1067, 0]
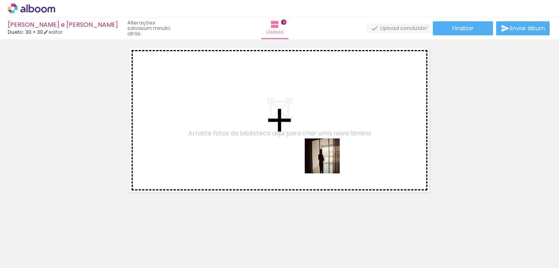
drag, startPoint x: 480, startPoint y: 240, endPoint x: 315, endPoint y: 148, distance: 188.6
click at [315, 148] on quentale-workspace at bounding box center [279, 134] width 559 height 268
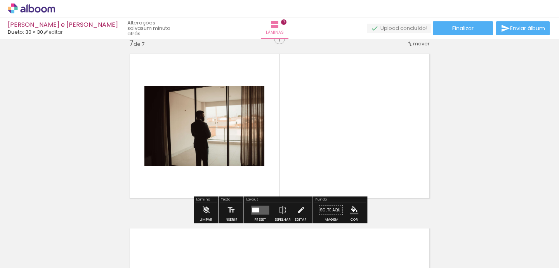
scroll to position [1058, 0]
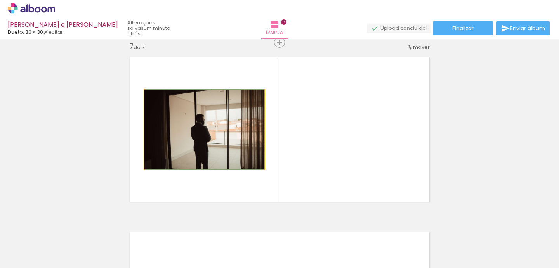
click at [206, 129] on quentale-photo at bounding box center [204, 130] width 120 height 80
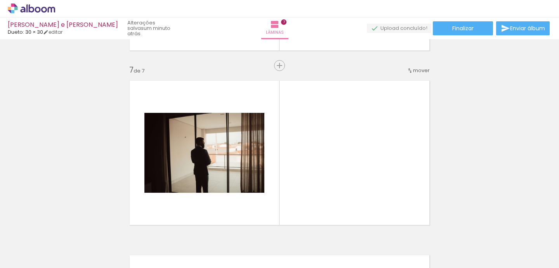
scroll to position [0, 1995]
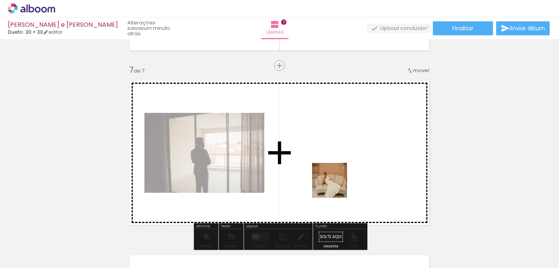
drag, startPoint x: 310, startPoint y: 252, endPoint x: 344, endPoint y: 170, distance: 88.2
click at [344, 170] on quentale-workspace at bounding box center [279, 134] width 559 height 268
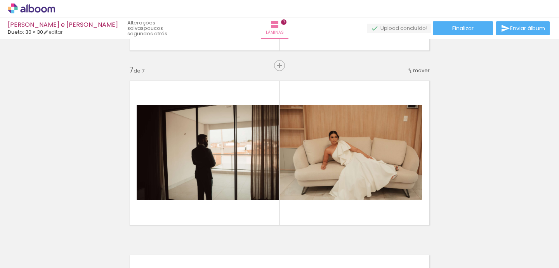
scroll to position [0, 2616]
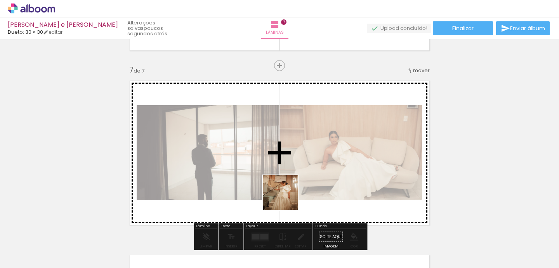
drag, startPoint x: 203, startPoint y: 251, endPoint x: 330, endPoint y: 170, distance: 150.6
click at [330, 170] on quentale-workspace at bounding box center [279, 134] width 559 height 268
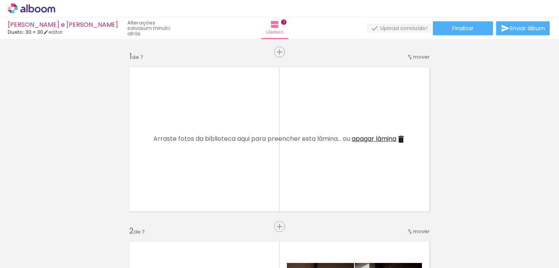
scroll to position [0, 2616]
